Goal: Navigation & Orientation: Find specific page/section

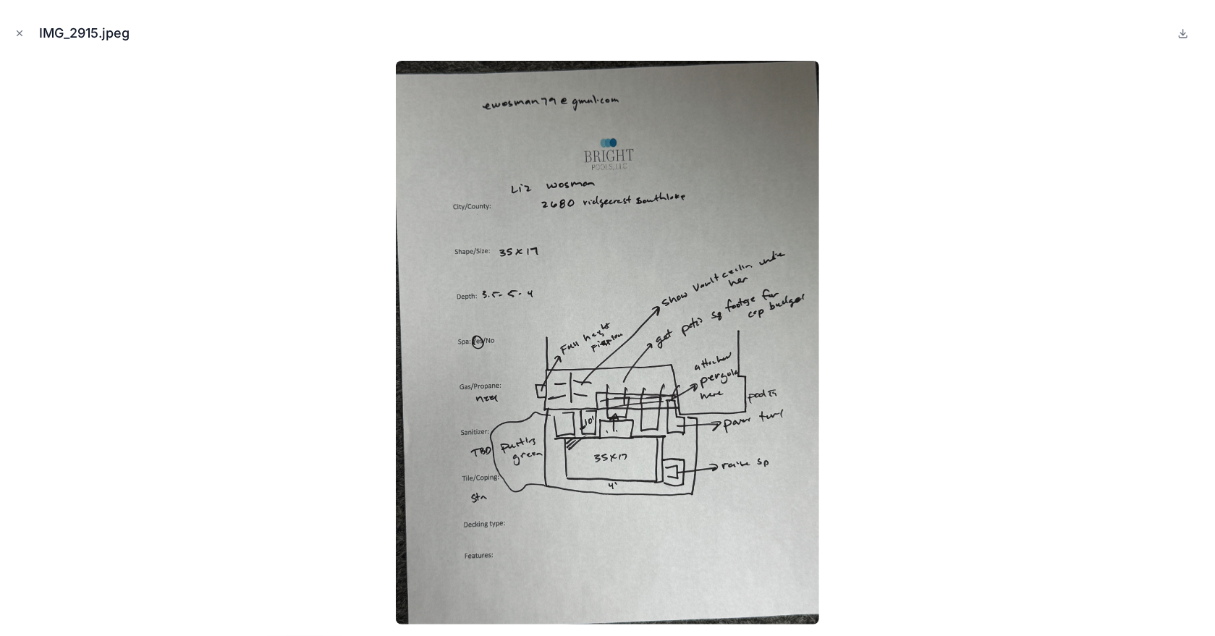
click at [18, 33] on icon "Close modal" at bounding box center [19, 33] width 10 height 10
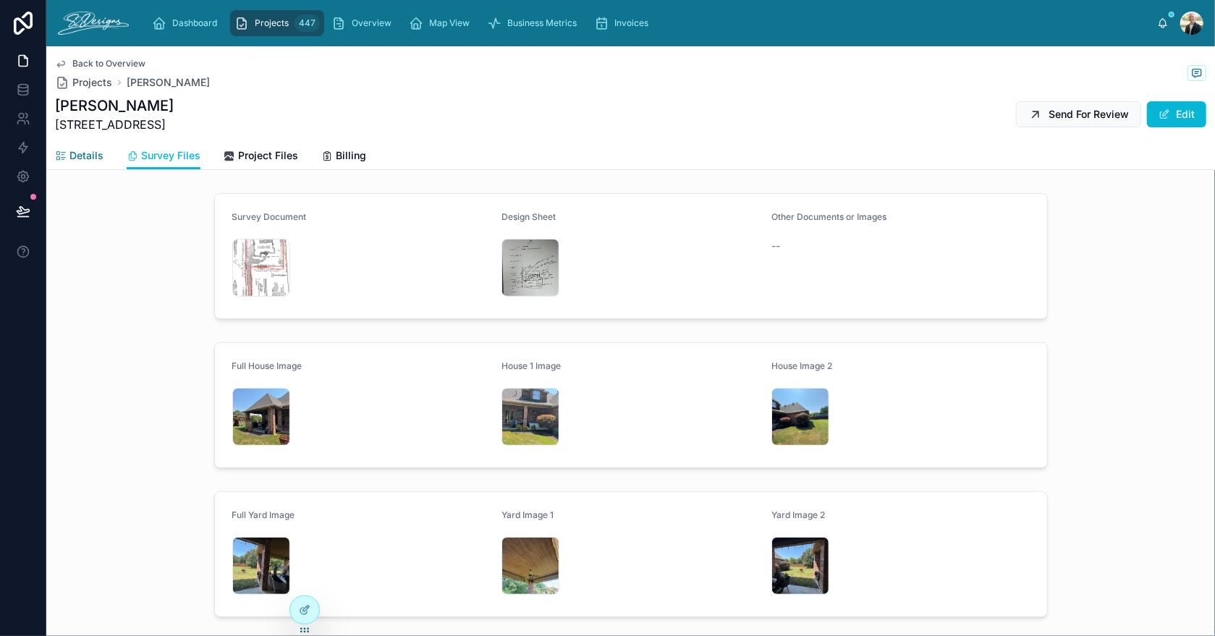
click at [96, 156] on span "Details" at bounding box center [86, 155] width 34 height 14
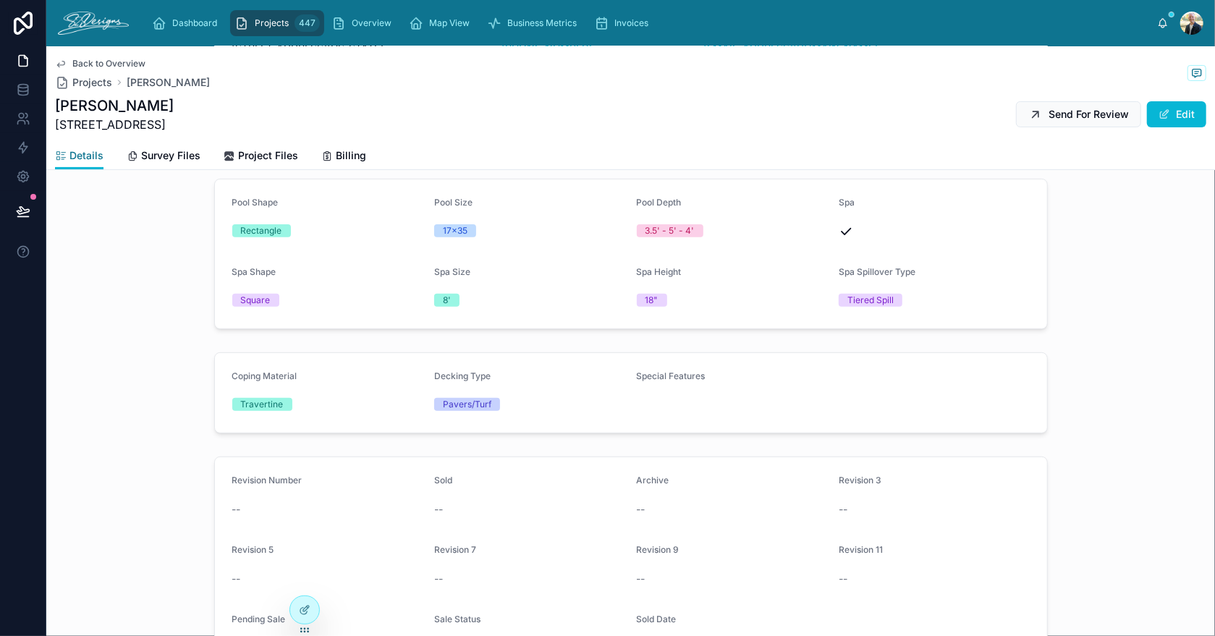
scroll to position [289, 0]
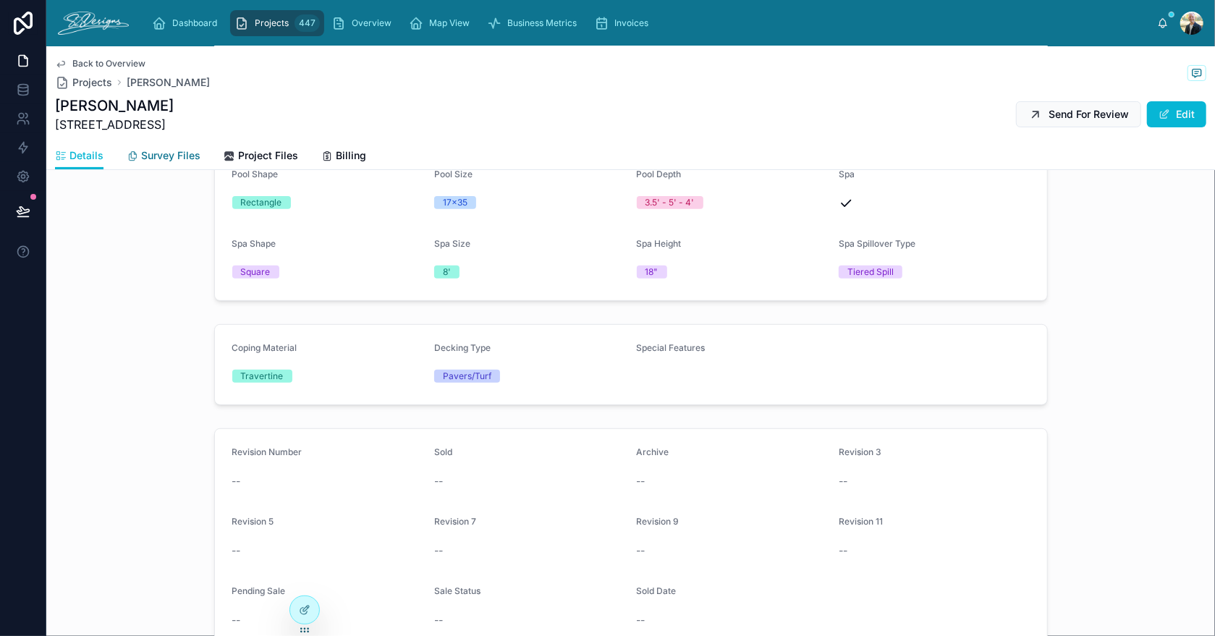
click at [156, 151] on span "Survey Files" at bounding box center [170, 155] width 59 height 14
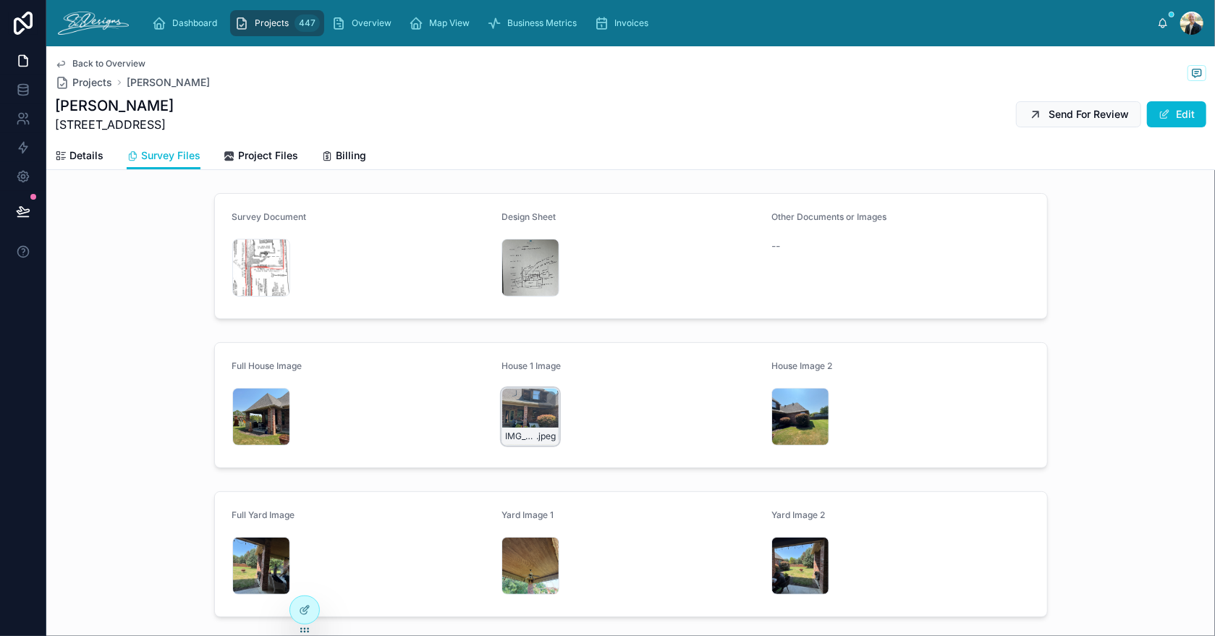
click at [510, 392] on div "IMG_2885 .jpeg" at bounding box center [531, 417] width 58 height 58
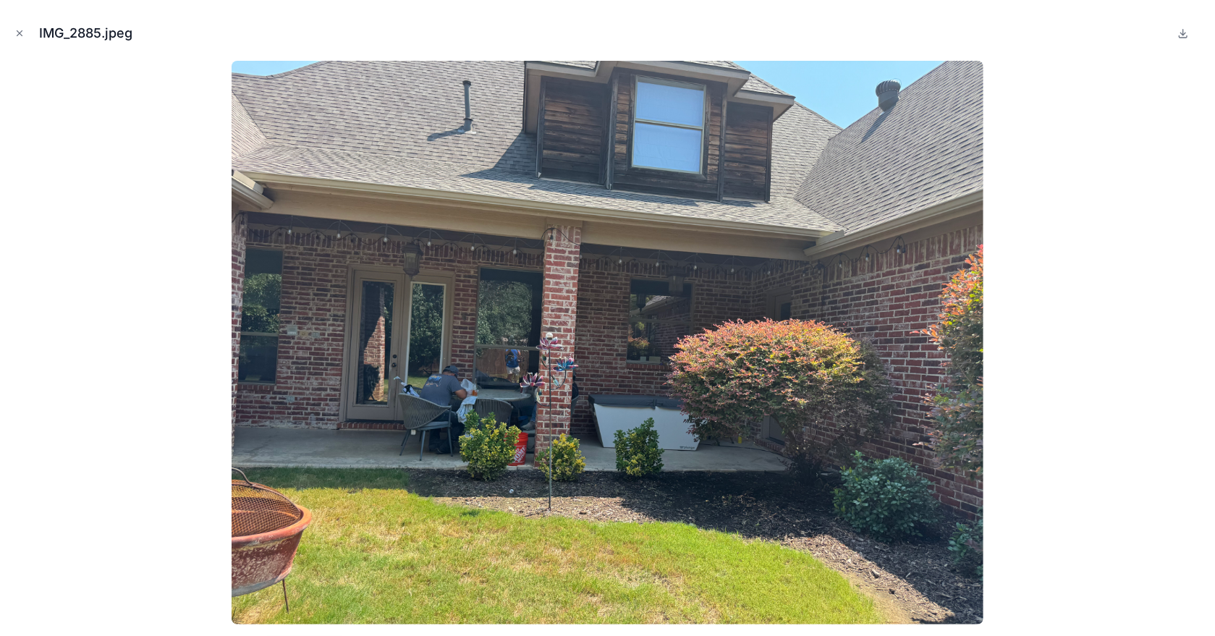
click at [510, 392] on img at bounding box center [608, 343] width 752 height 564
click at [22, 30] on icon "Close modal" at bounding box center [19, 33] width 10 height 10
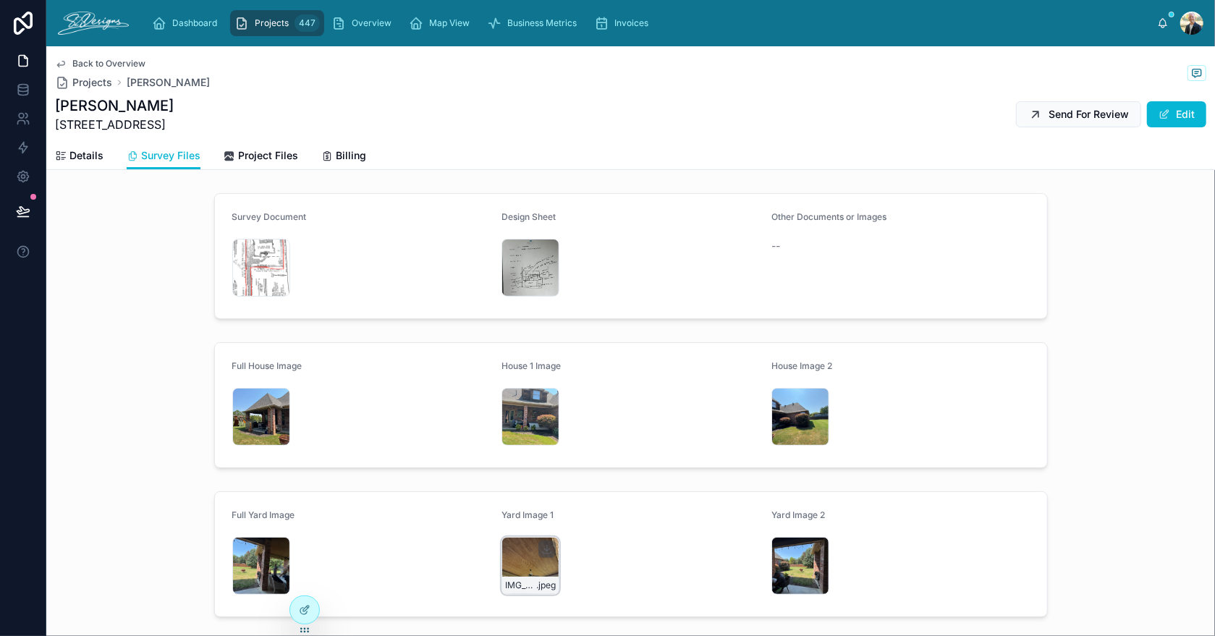
click at [508, 550] on div "IMG_2880 .jpeg" at bounding box center [531, 566] width 58 height 58
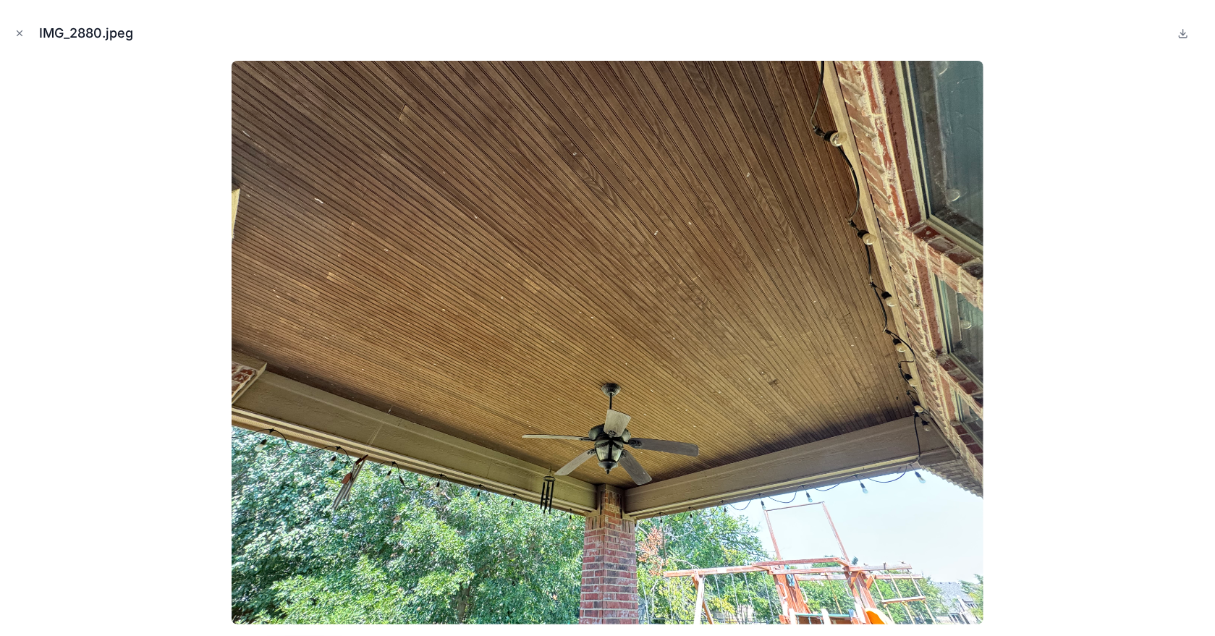
drag, startPoint x: 20, startPoint y: 32, endPoint x: 28, endPoint y: 43, distance: 13.5
click at [20, 32] on icon "Close modal" at bounding box center [19, 33] width 10 height 10
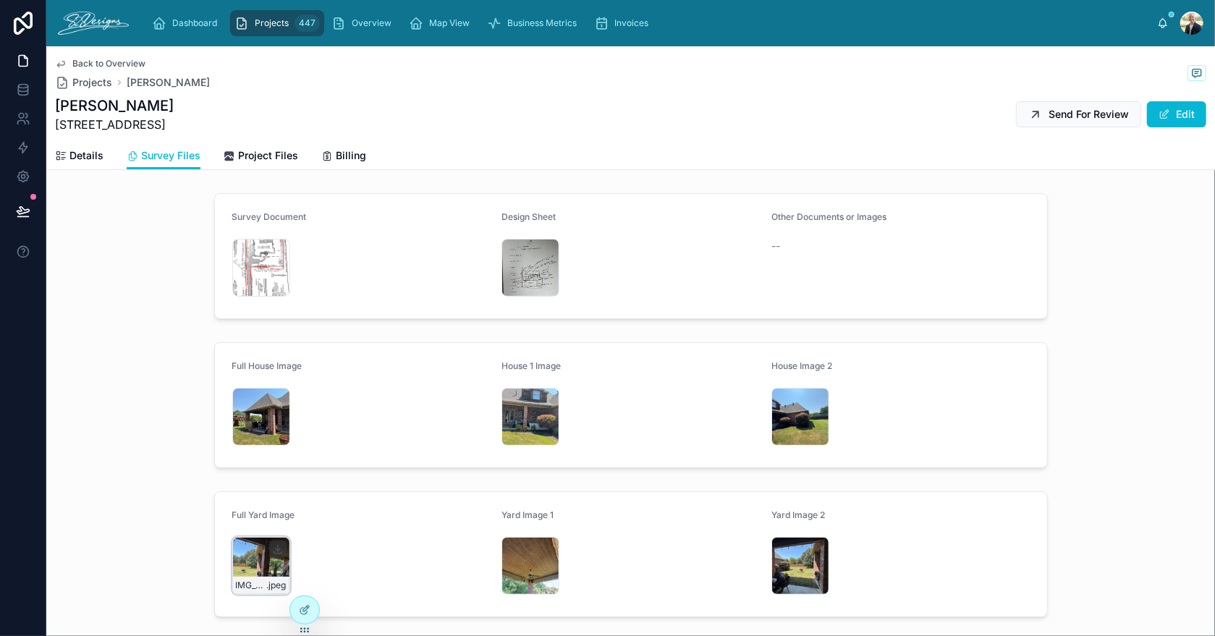
click at [237, 551] on div "IMG_2882 .jpeg" at bounding box center [261, 566] width 58 height 58
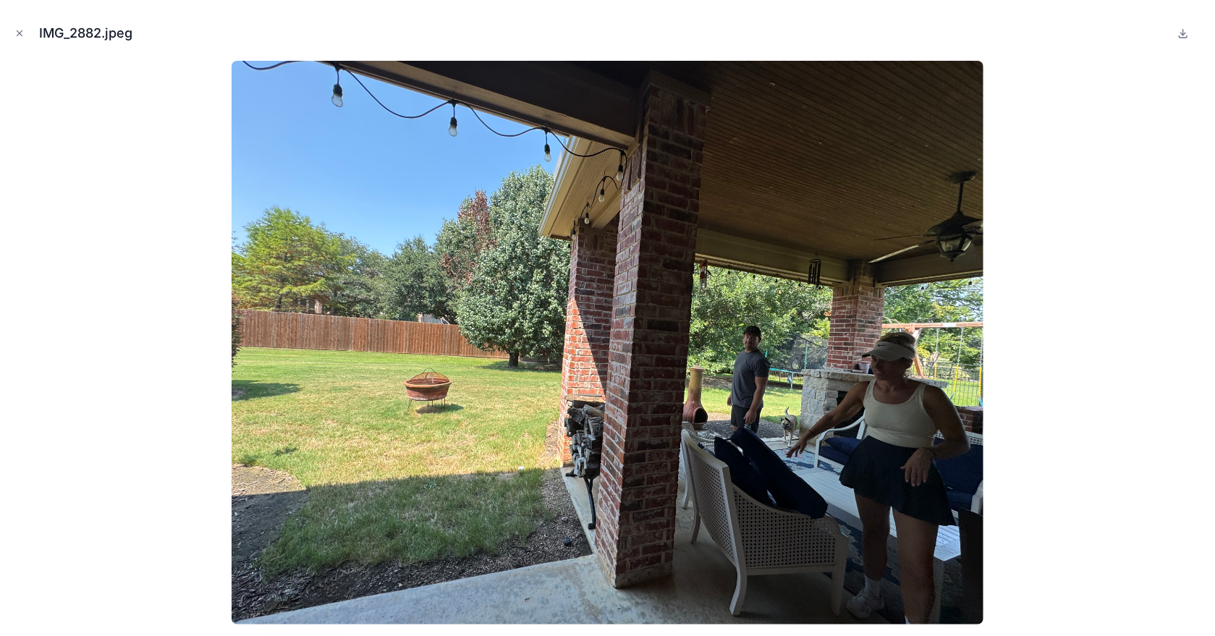
click at [895, 465] on img at bounding box center [608, 343] width 752 height 564
click at [20, 33] on icon "Close modal" at bounding box center [19, 33] width 5 height 5
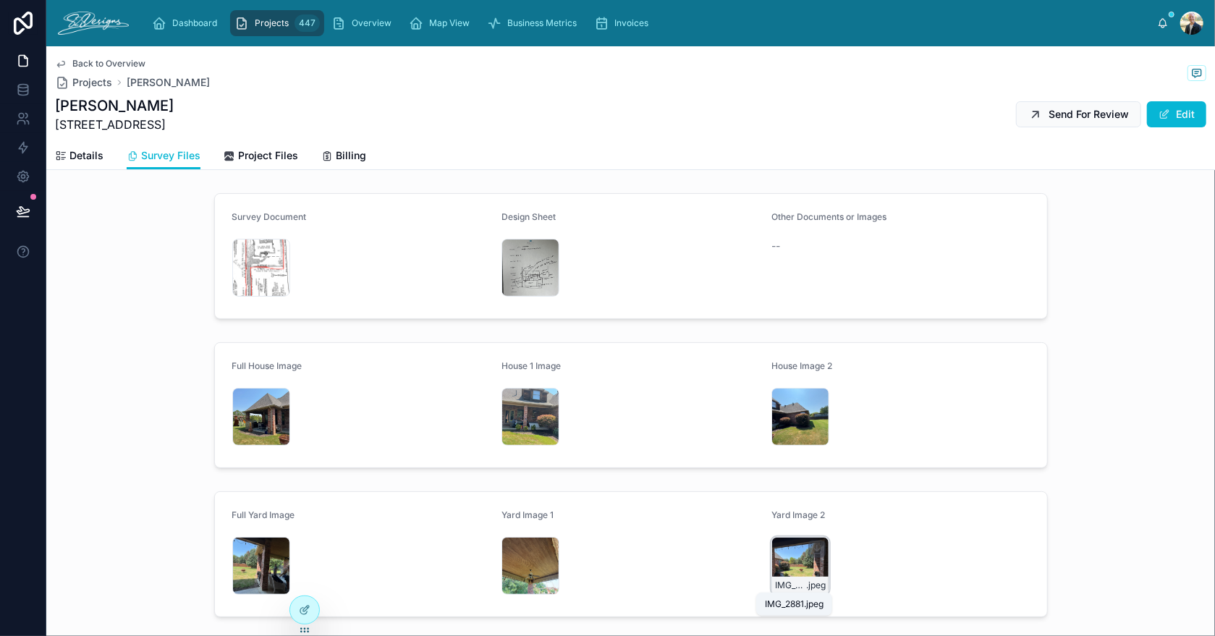
click at [777, 564] on div "IMG_2881 .jpeg" at bounding box center [800, 566] width 58 height 58
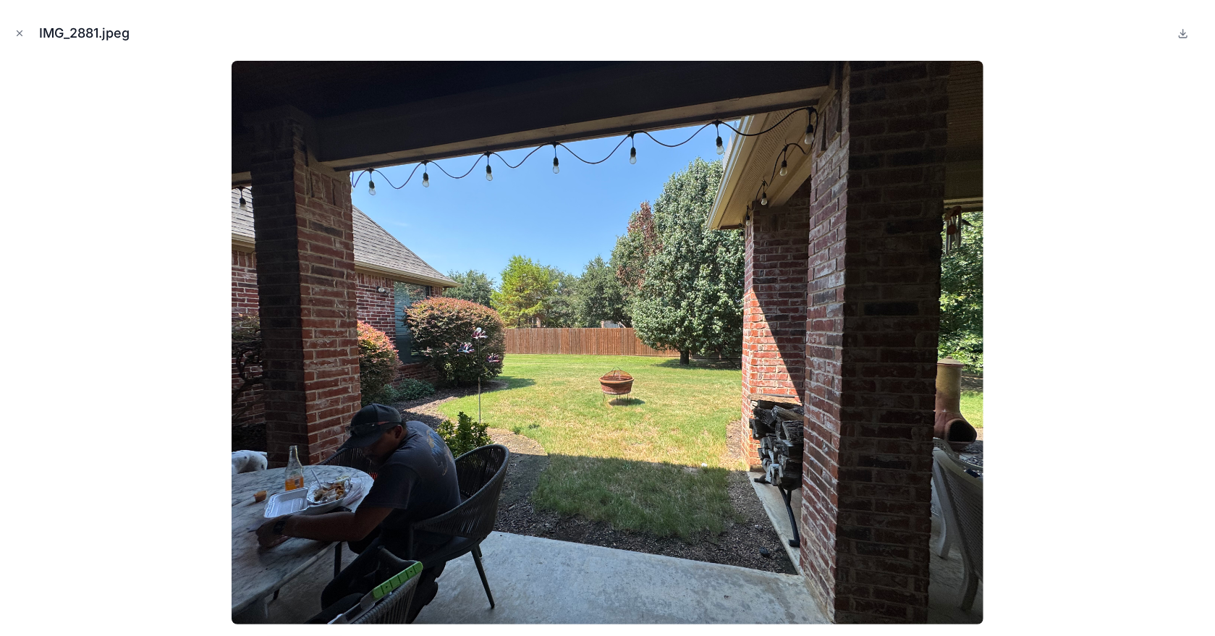
click at [19, 35] on icon "Close modal" at bounding box center [19, 33] width 10 height 10
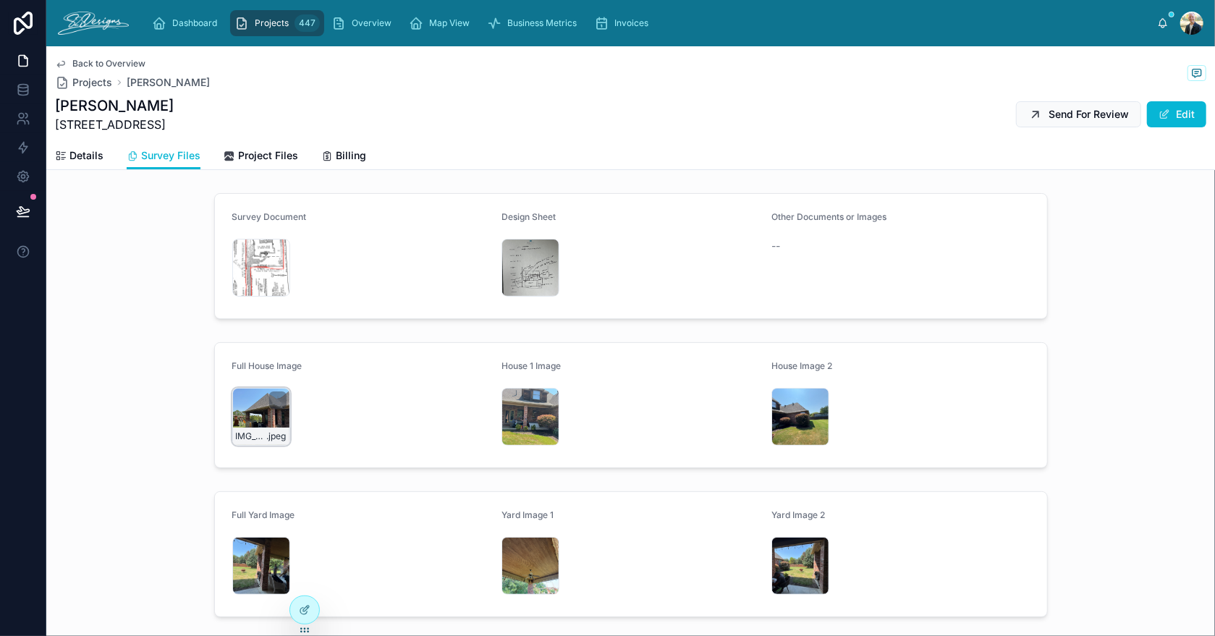
click at [237, 410] on div "IMG_2886 .jpeg" at bounding box center [261, 417] width 58 height 58
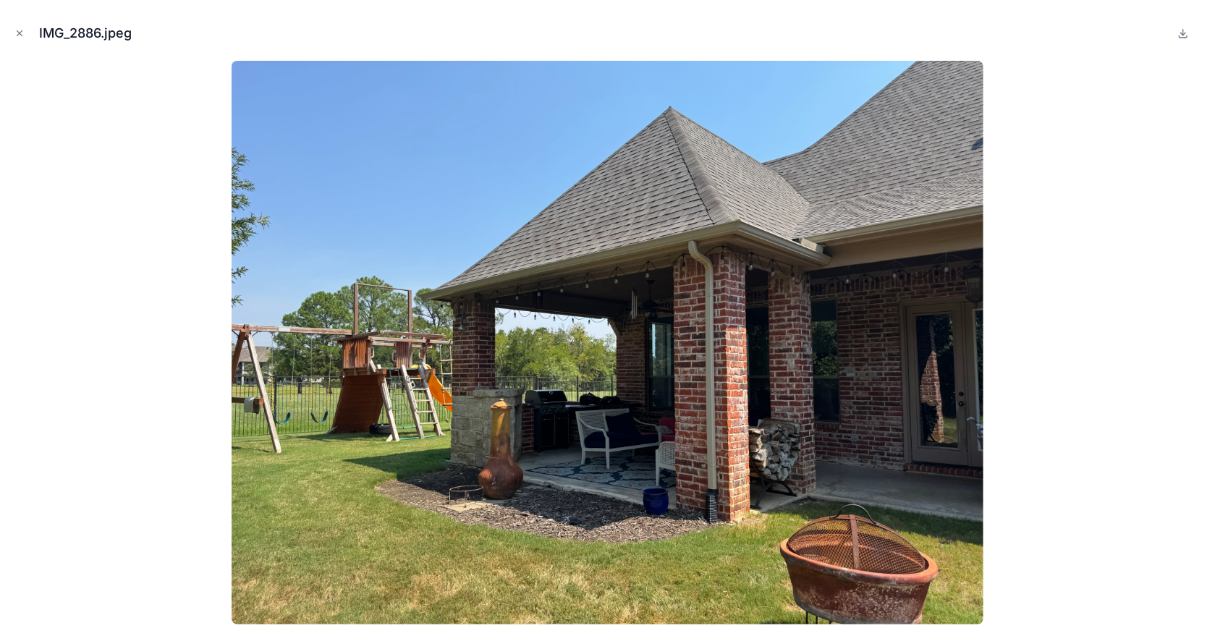
click at [22, 32] on icon "Close modal" at bounding box center [19, 33] width 10 height 10
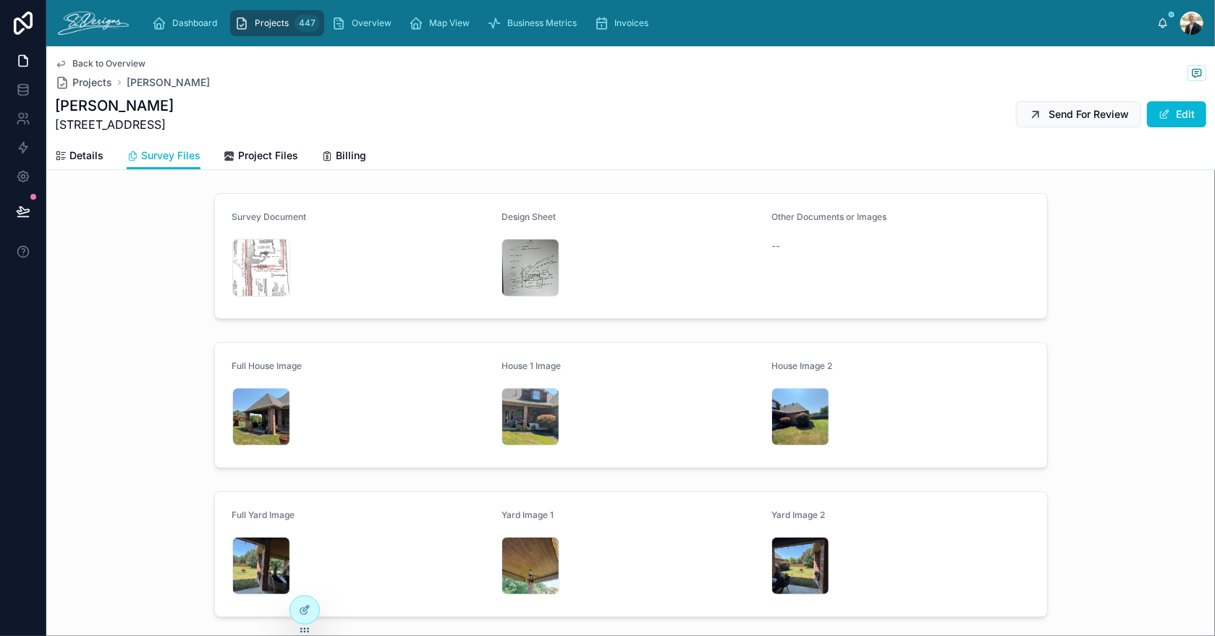
drag, startPoint x: 56, startPoint y: 122, endPoint x: 183, endPoint y: 120, distance: 127.4
click at [183, 120] on div "[PERSON_NAME] [STREET_ADDRESS] Send For Review Edit" at bounding box center [630, 115] width 1151 height 38
copy span "[STREET_ADDRESS]"
click at [508, 262] on div "IMG_2915 .jpeg" at bounding box center [531, 268] width 58 height 58
